Goal: Information Seeking & Learning: Learn about a topic

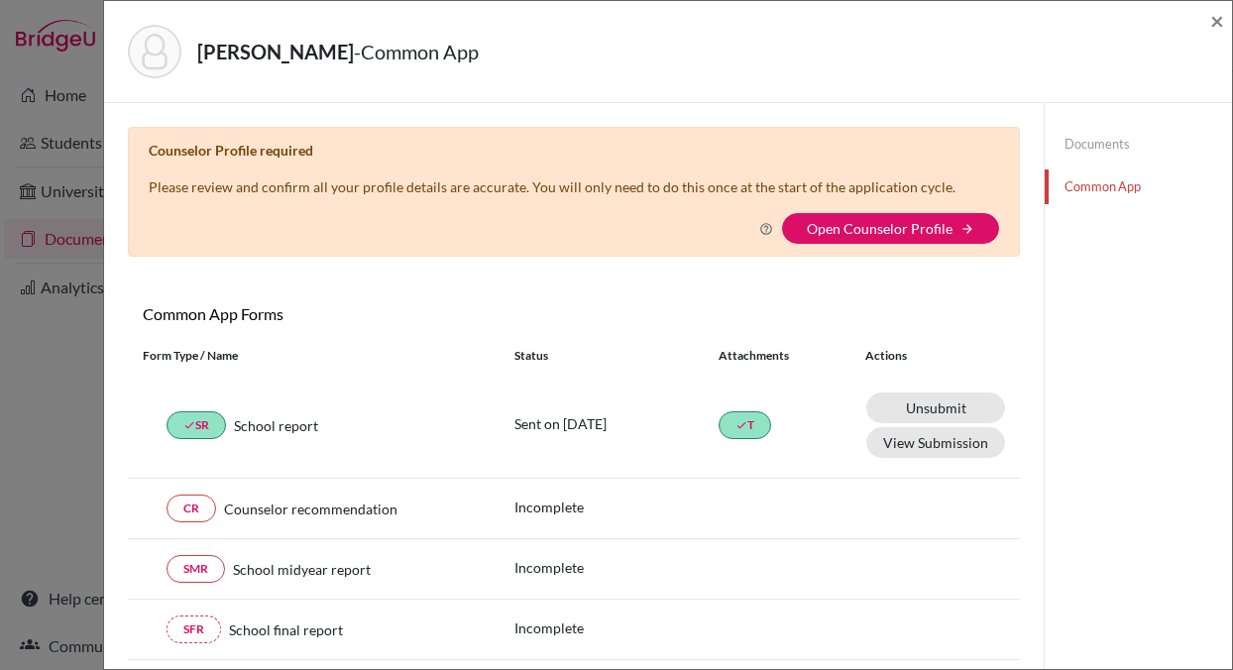
scroll to position [166, 0]
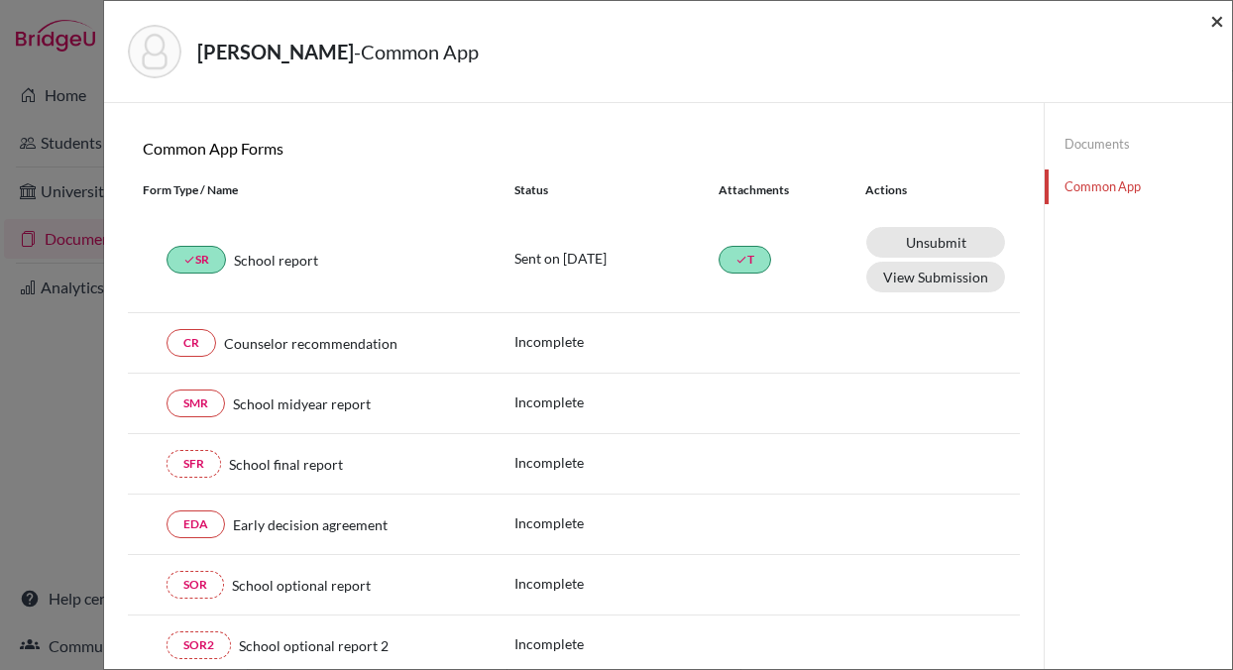
click at [1218, 23] on span "×" at bounding box center [1217, 20] width 14 height 29
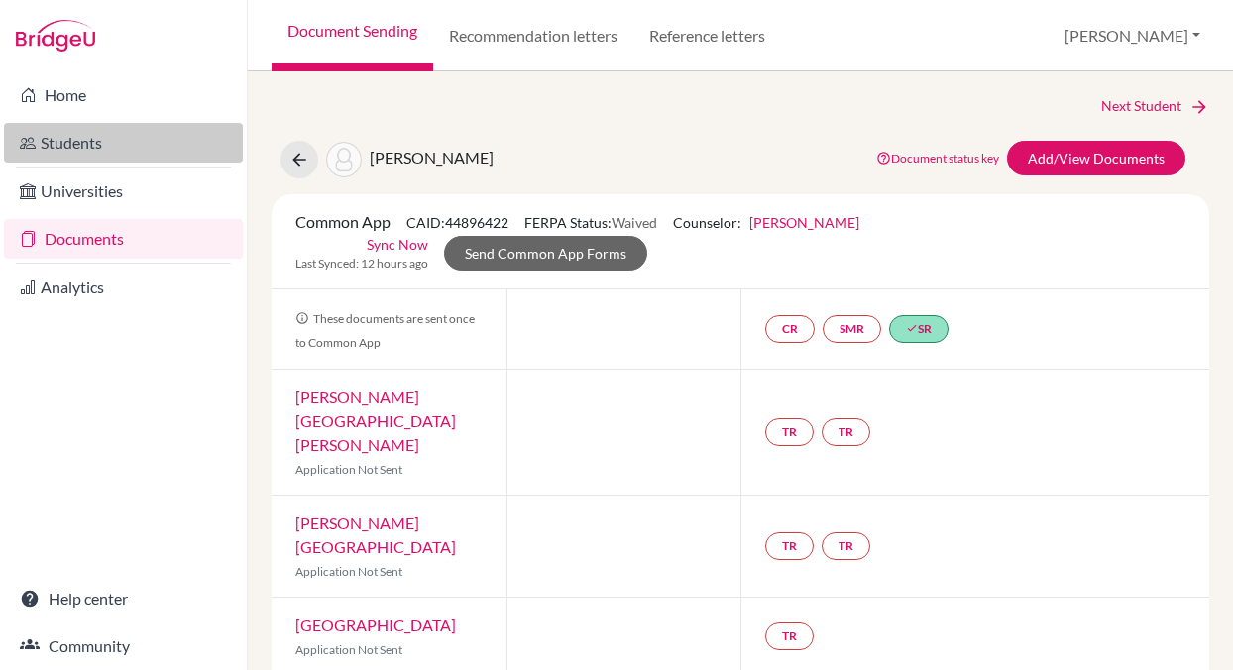
click at [71, 138] on link "Students" at bounding box center [123, 143] width 239 height 40
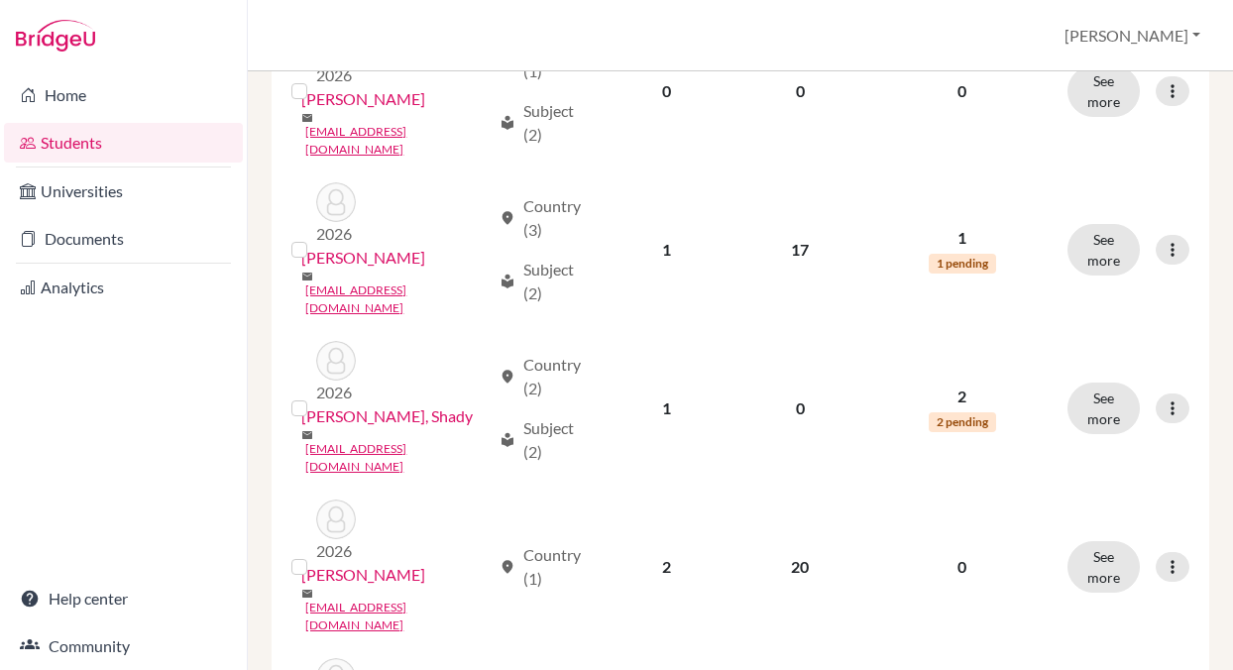
scroll to position [2526, 0]
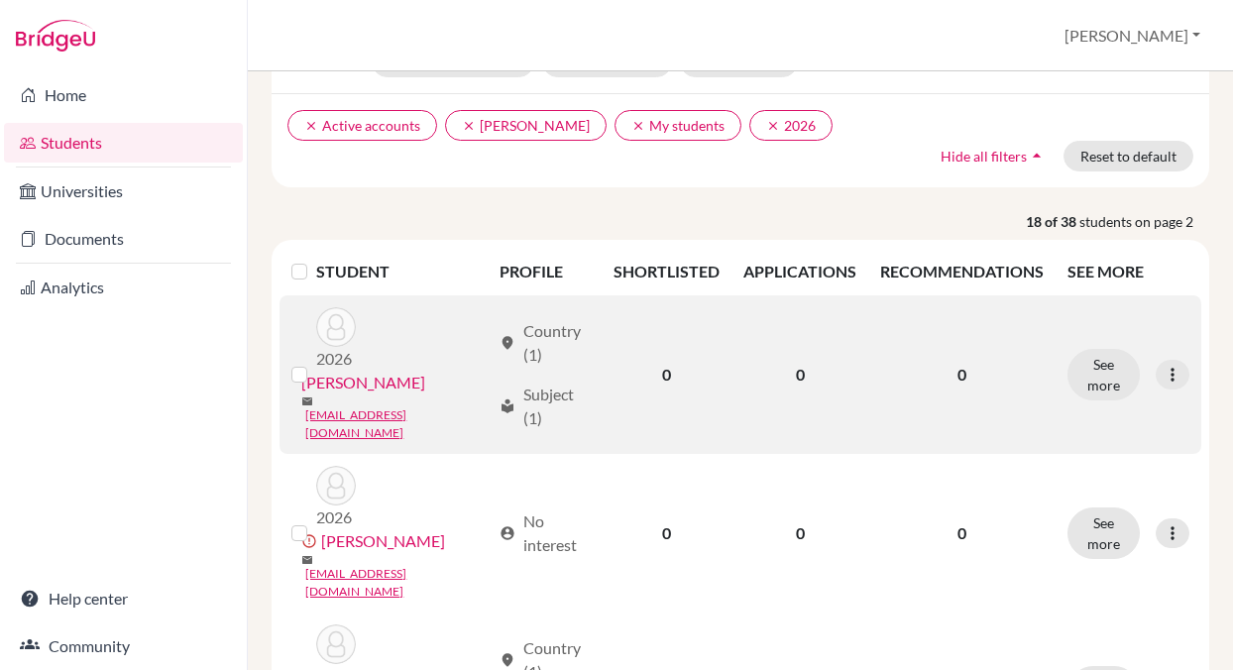
scroll to position [133, 0]
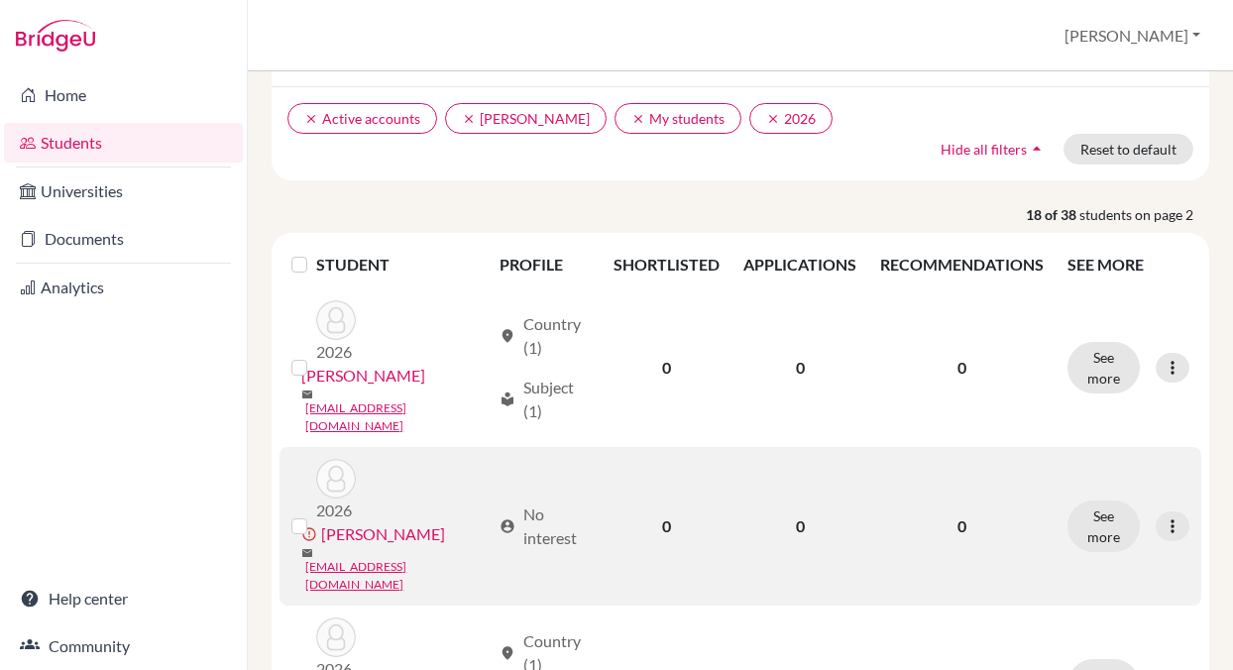
click at [367, 522] on link "Khattab, Talia" at bounding box center [383, 534] width 124 height 24
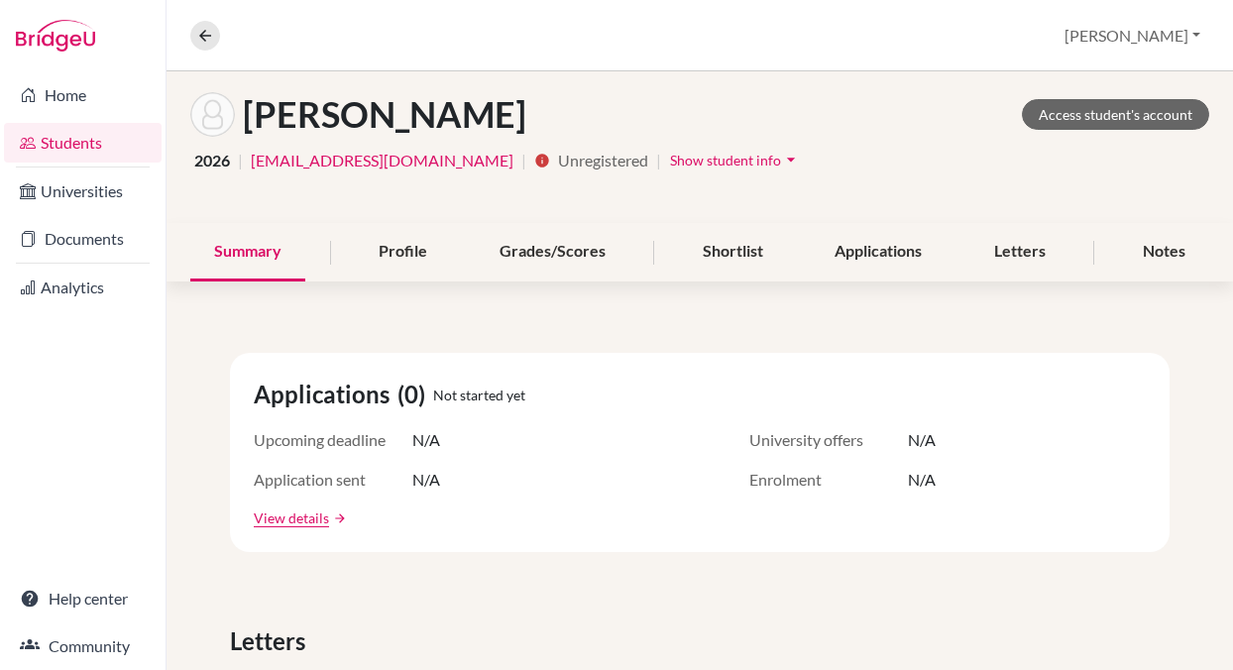
scroll to position [81, 0]
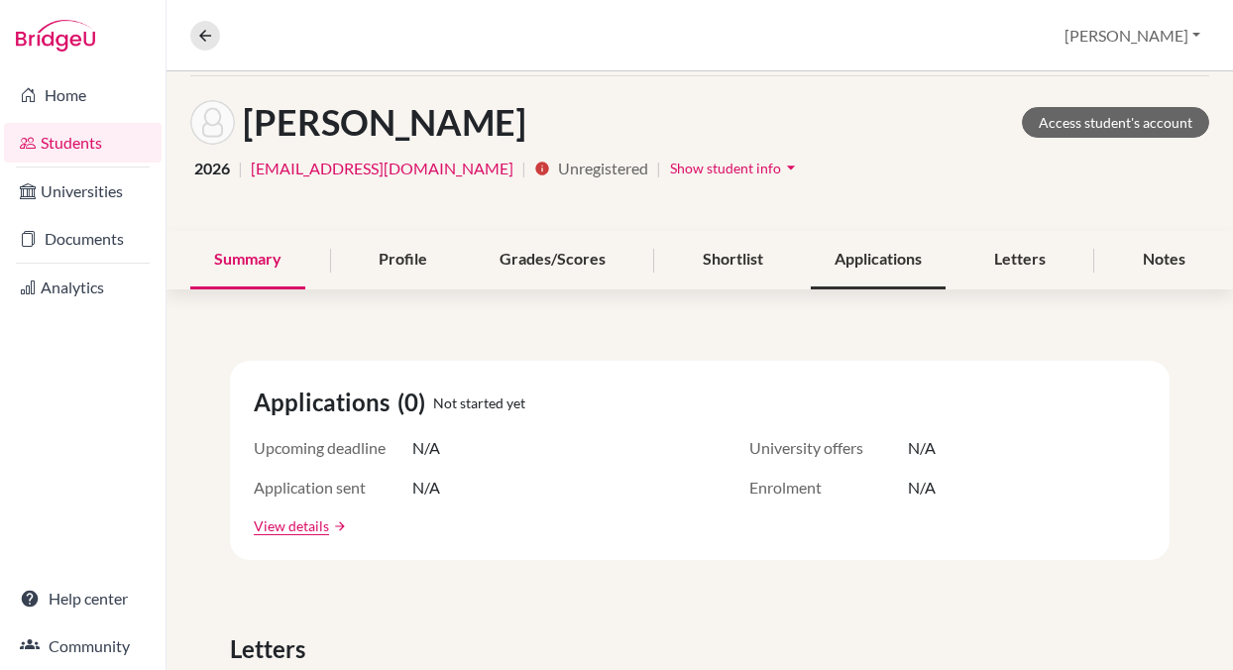
click at [874, 253] on div "Applications" at bounding box center [878, 260] width 135 height 58
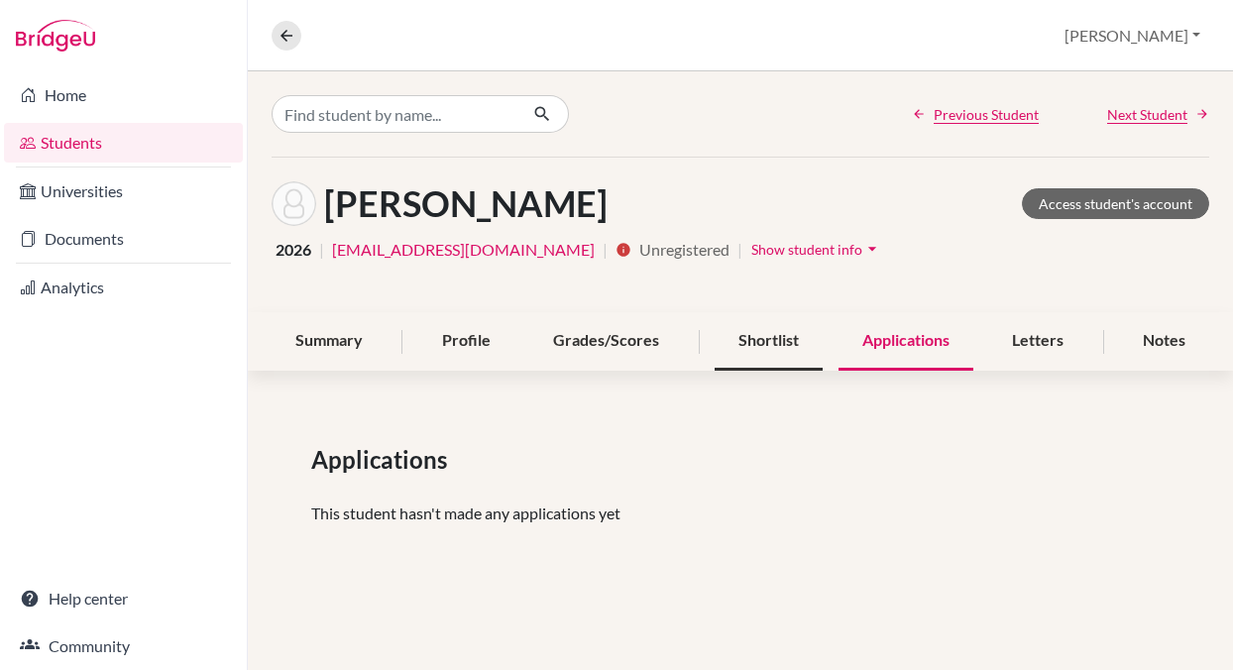
click at [767, 336] on div "Shortlist" at bounding box center [769, 341] width 108 height 58
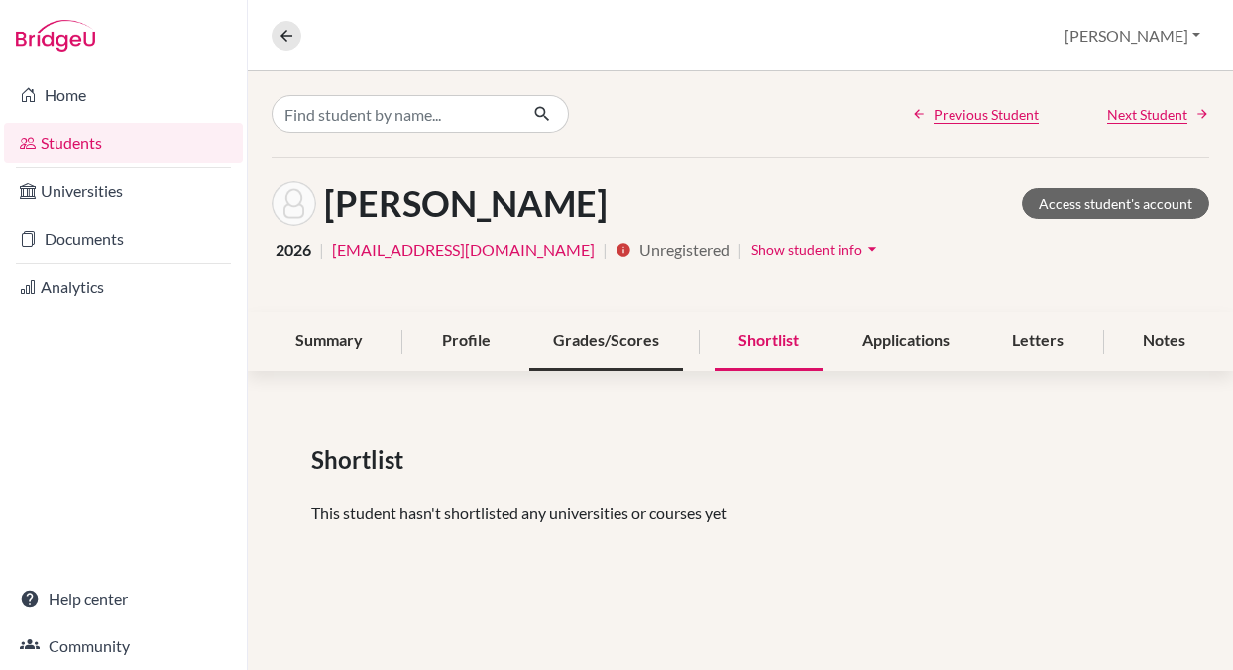
click at [602, 339] on div "Grades/Scores" at bounding box center [606, 341] width 154 height 58
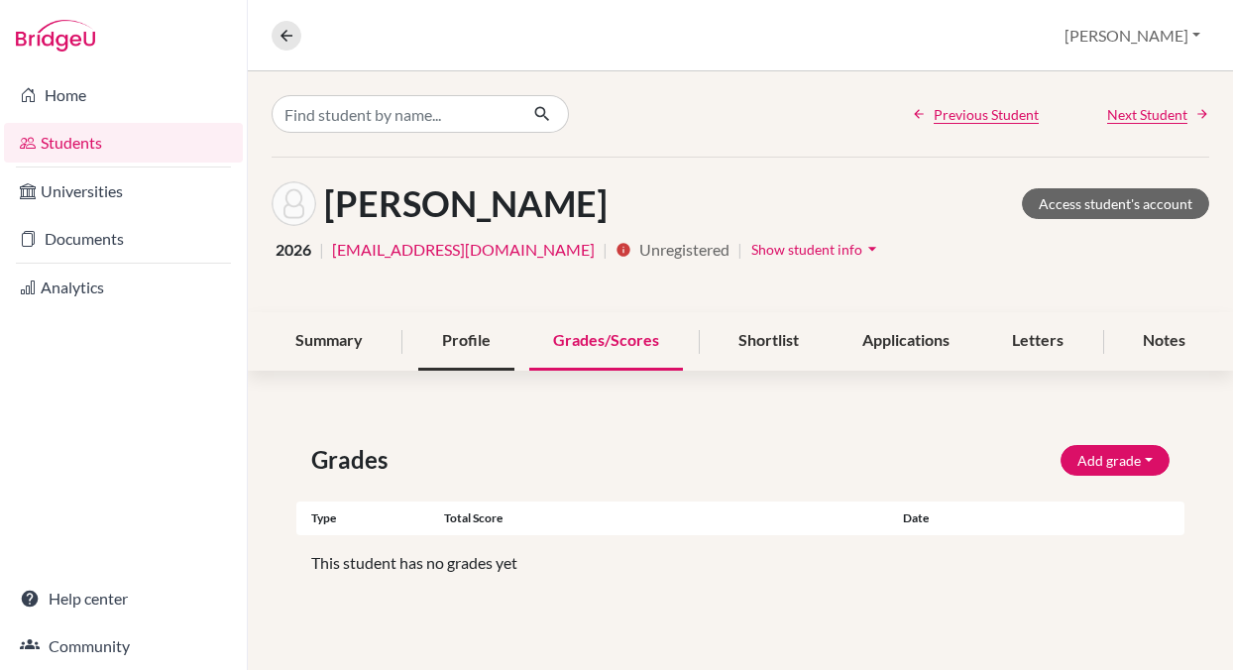
click at [463, 343] on div "Profile" at bounding box center [466, 341] width 96 height 58
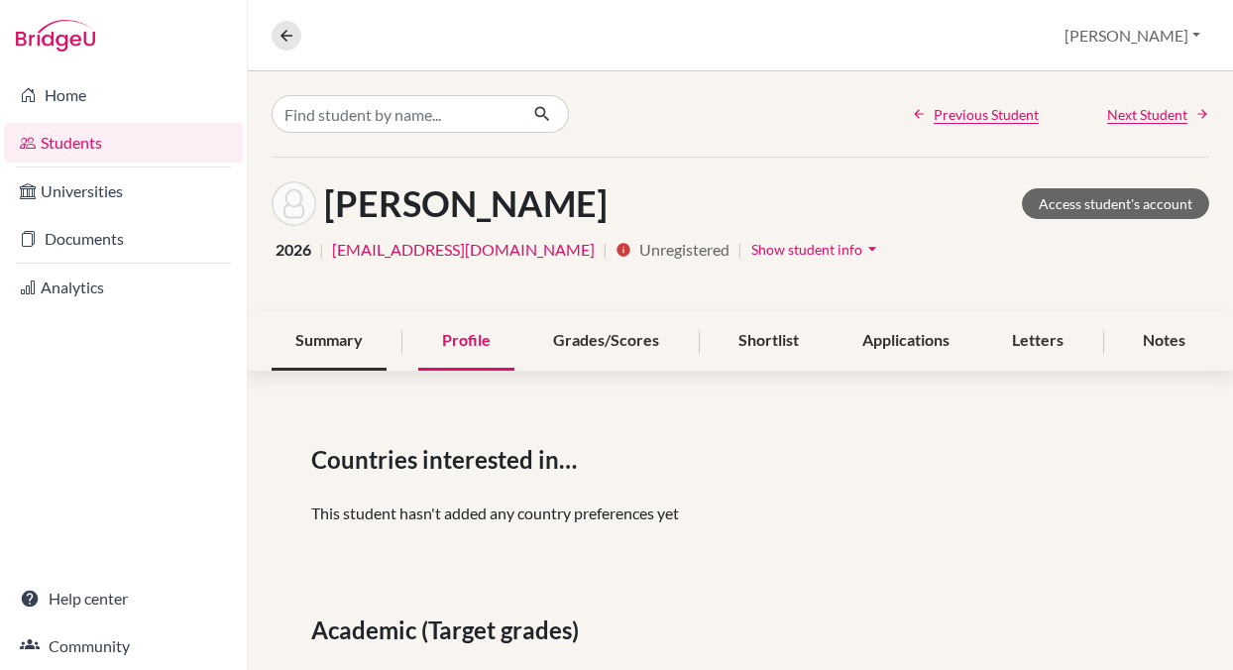
click at [318, 338] on div "Summary" at bounding box center [329, 341] width 115 height 58
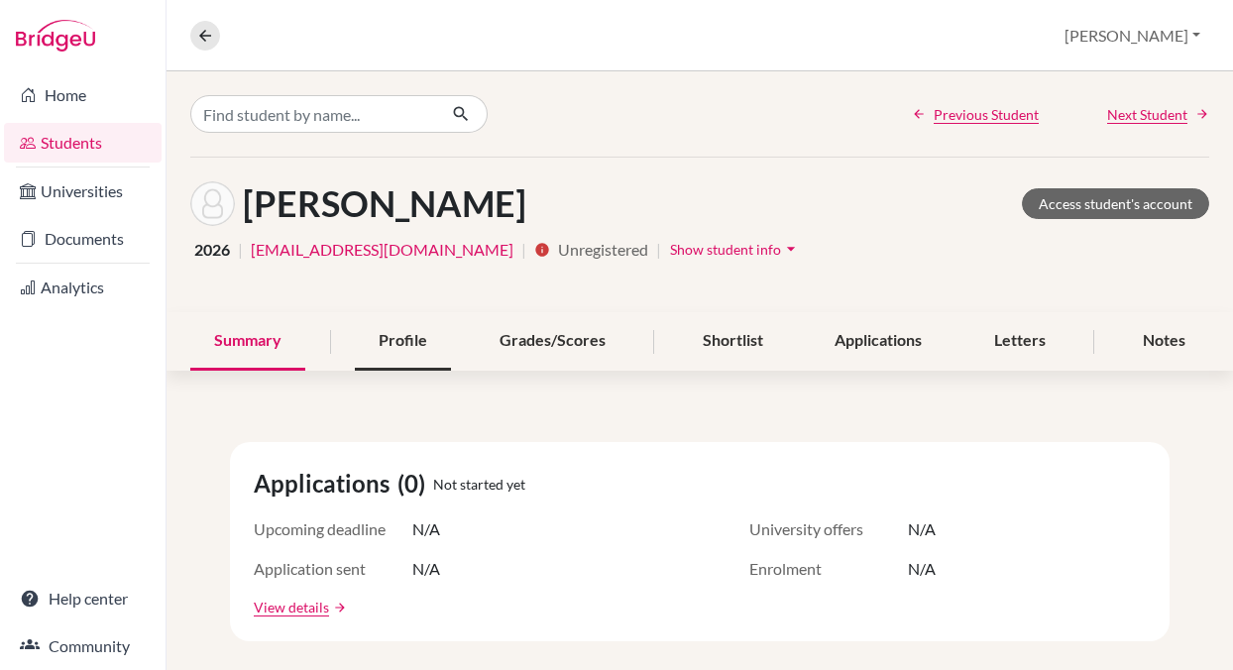
click at [407, 343] on div "Profile" at bounding box center [403, 341] width 96 height 58
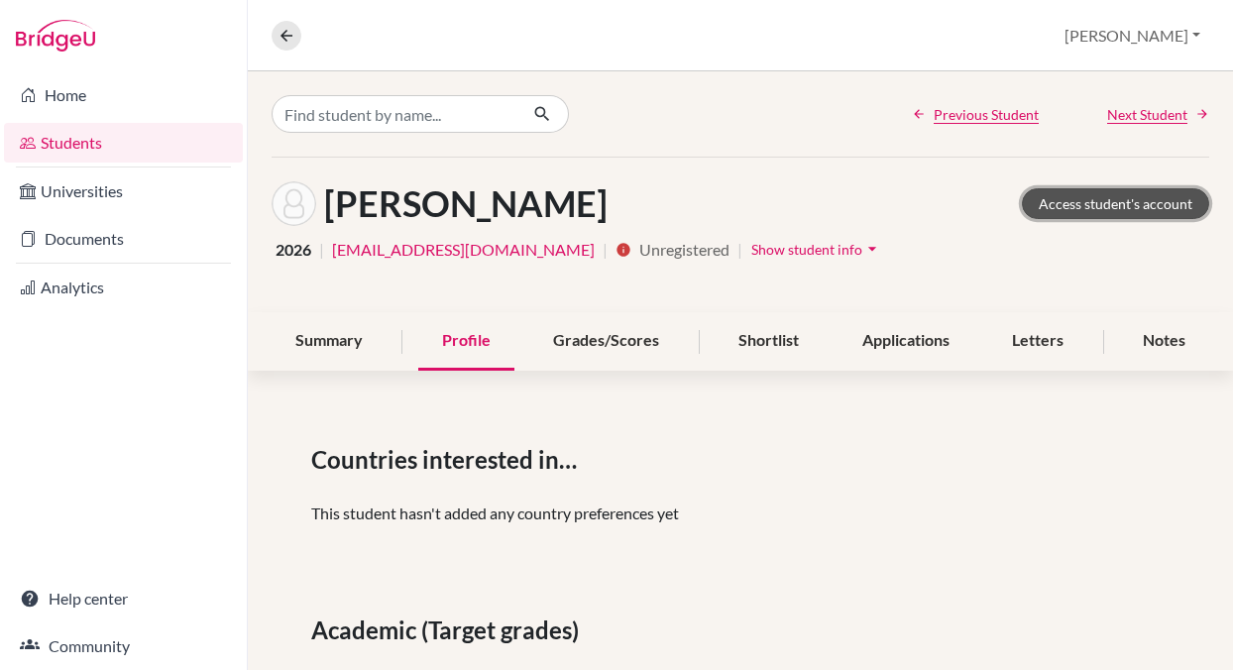
click at [1079, 205] on link "Access student's account" at bounding box center [1115, 203] width 187 height 31
